Goal: Task Accomplishment & Management: Use online tool/utility

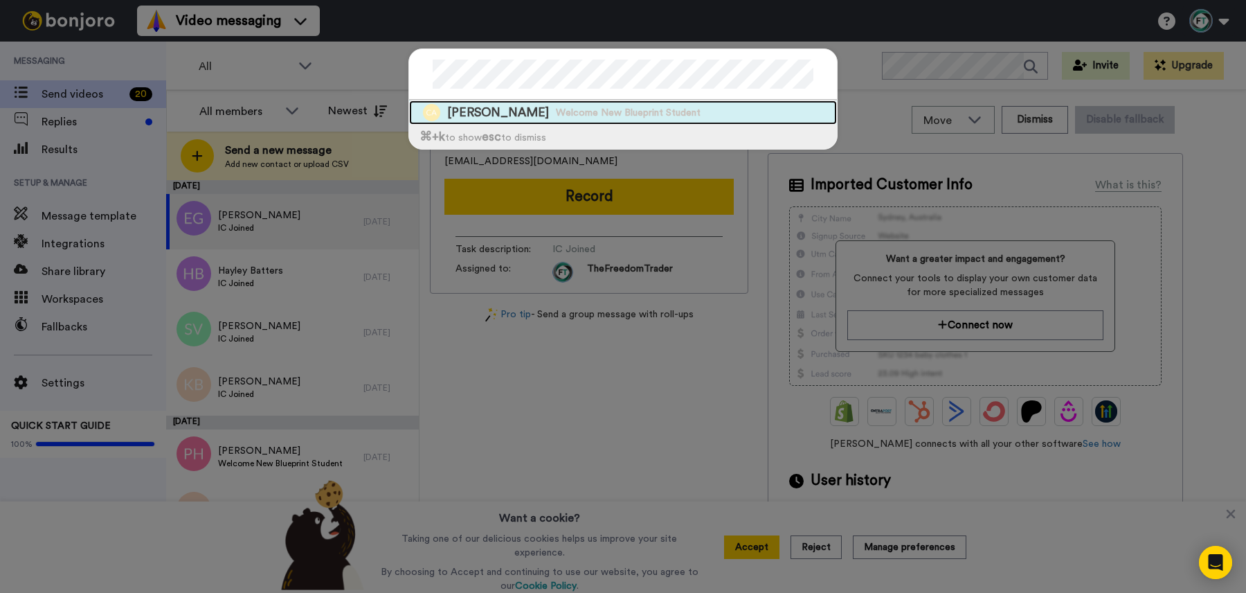
click at [665, 114] on span "Welcome New Blueprint Student" at bounding box center [628, 113] width 145 height 14
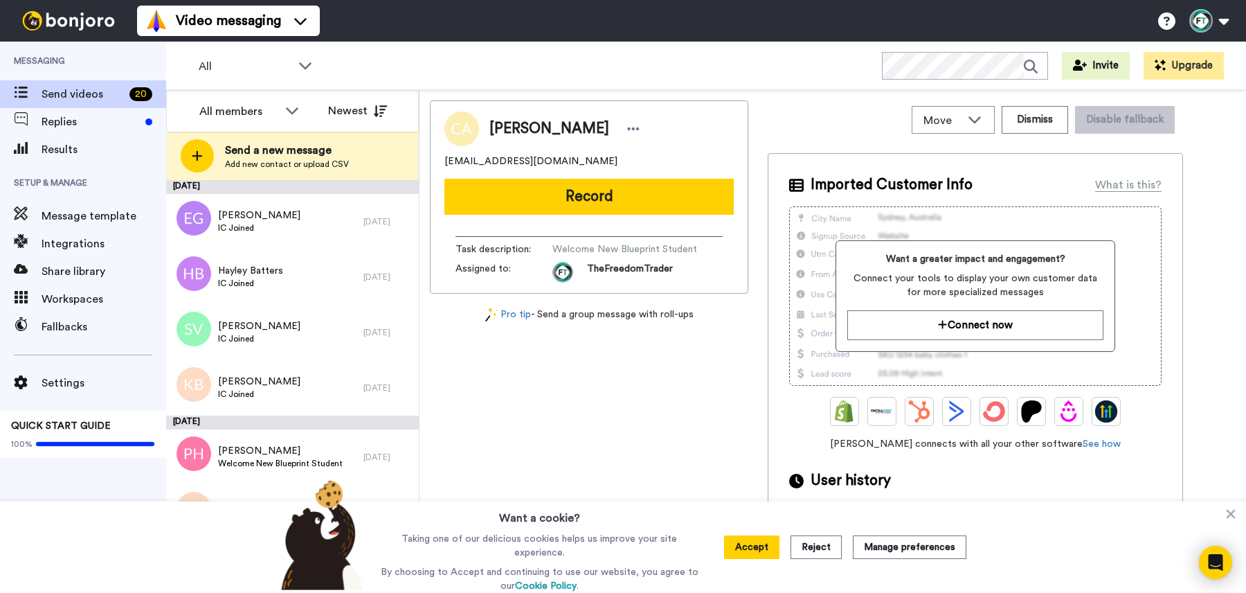
click at [651, 391] on div "Colin Anderson colanderson55@gmail.com Record Task description : Welcome New Bl…" at bounding box center [589, 344] width 319 height 488
click at [1231, 512] on icon at bounding box center [1231, 514] width 14 height 14
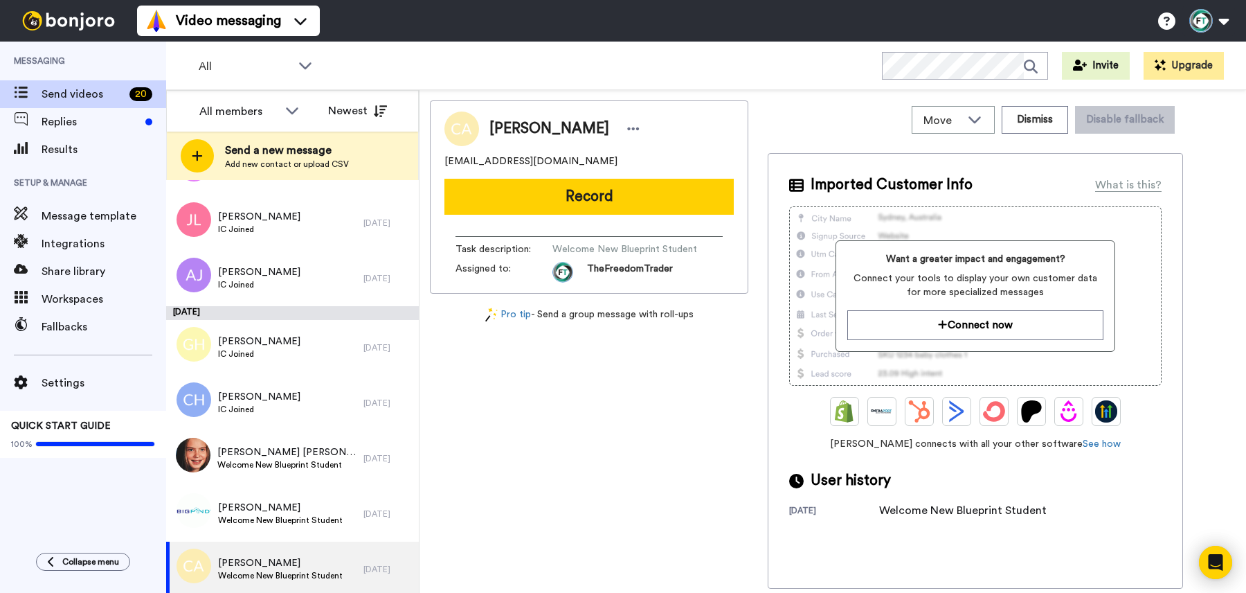
scroll to position [834, 0]
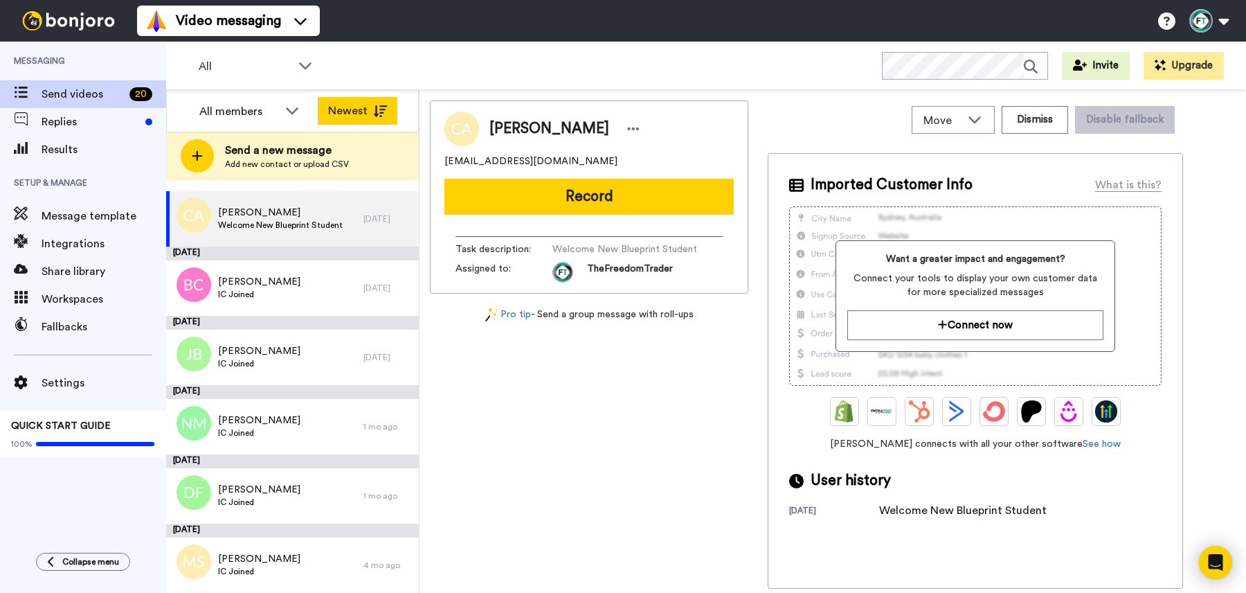
click at [352, 116] on button "Newest" at bounding box center [358, 111] width 80 height 28
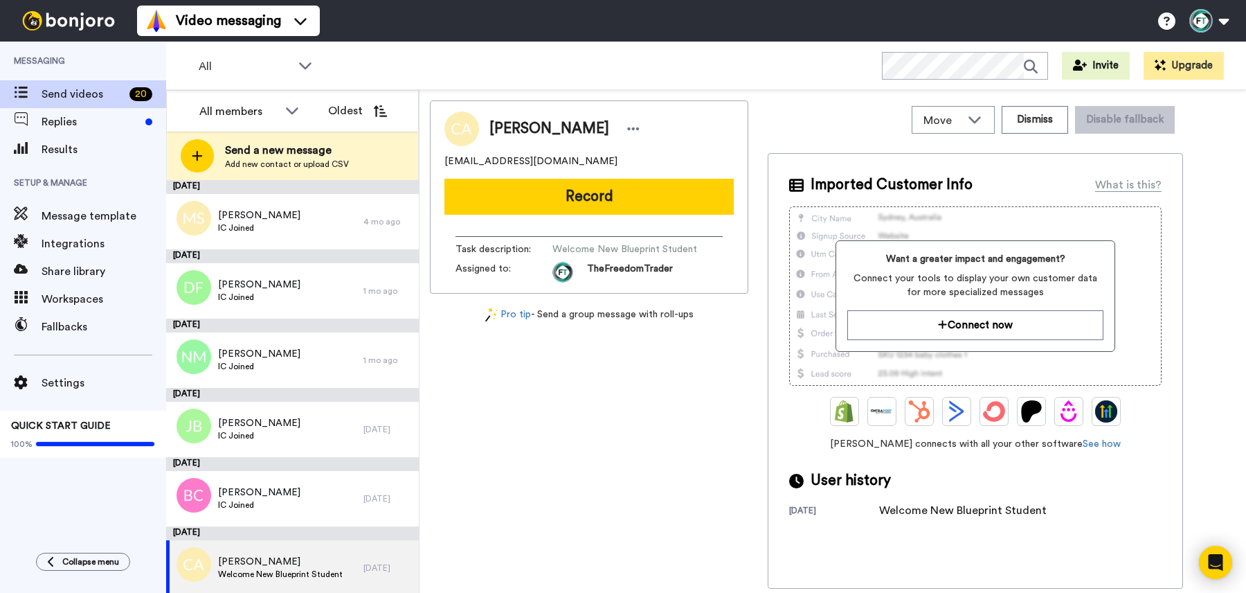
click at [352, 116] on button "Oldest" at bounding box center [358, 111] width 80 height 28
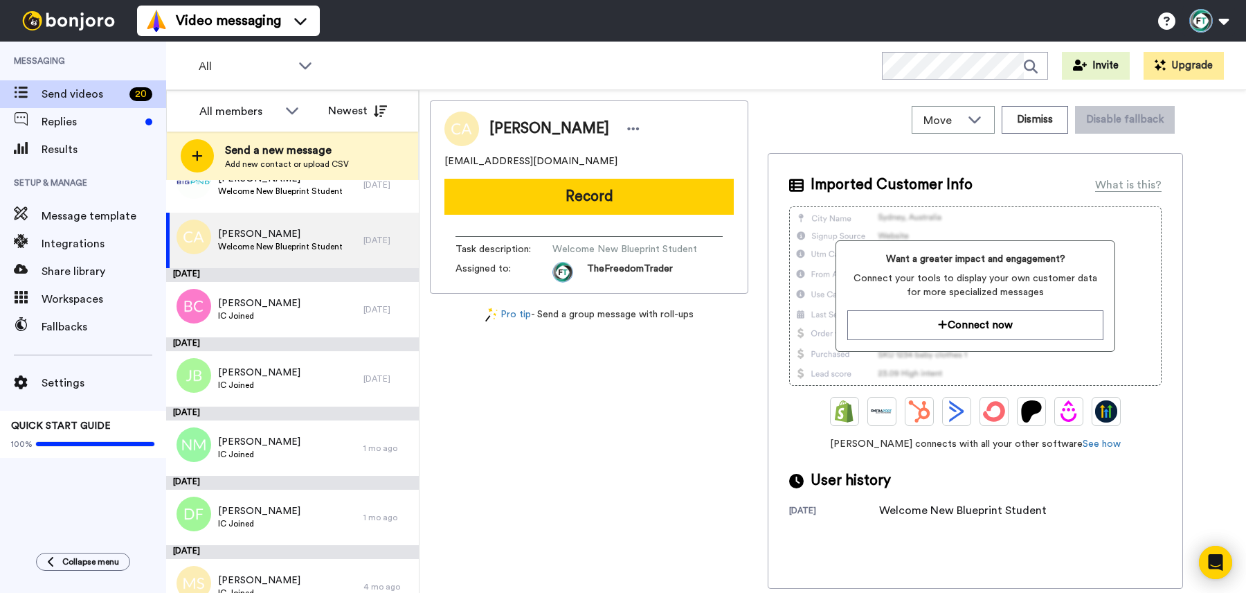
scroll to position [834, 0]
